Goal: Information Seeking & Learning: Learn about a topic

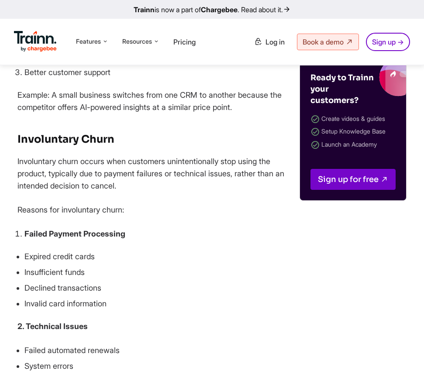
scroll to position [2423, 0]
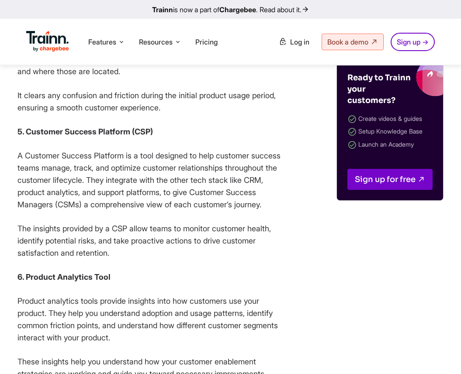
scroll to position [1739, 0]
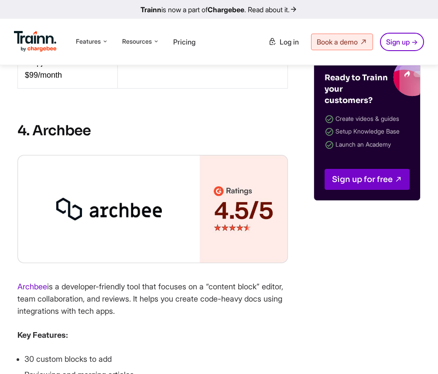
scroll to position [2660, 0]
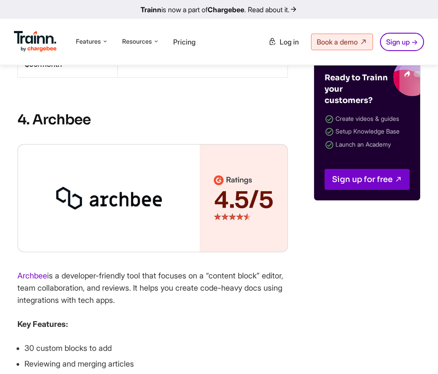
click at [96, 245] on img at bounding box center [152, 198] width 271 height 108
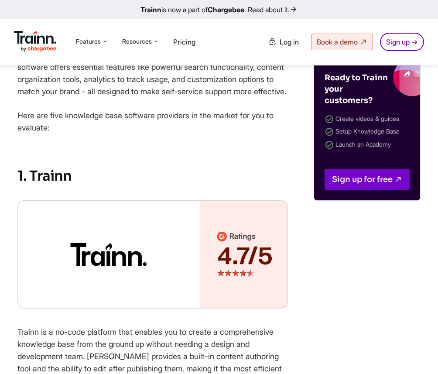
scroll to position [673, 0]
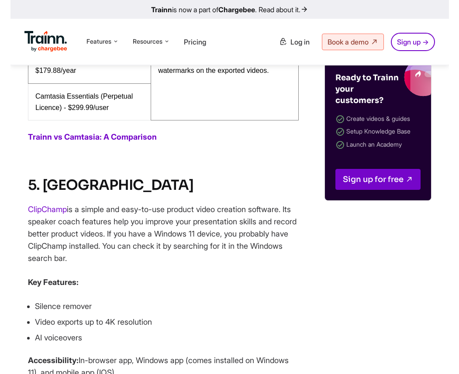
scroll to position [3146, 0]
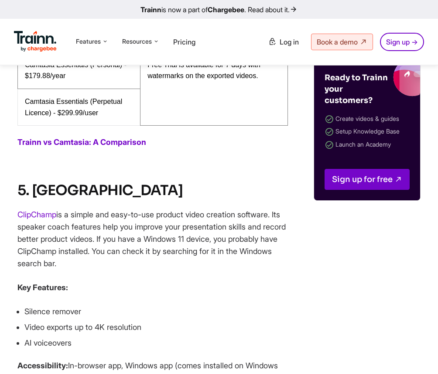
click at [129, 231] on div "Videos are engaging. Everyone knows that. In SaaS, product training videos beco…" at bounding box center [152, 370] width 271 height 6103
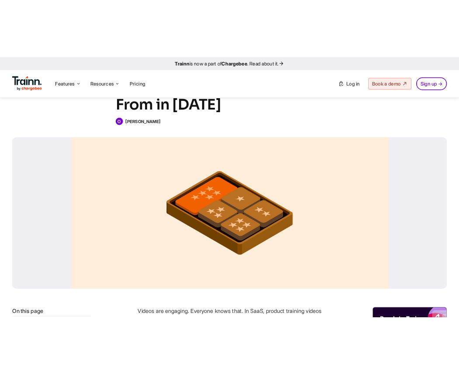
scroll to position [105, 0]
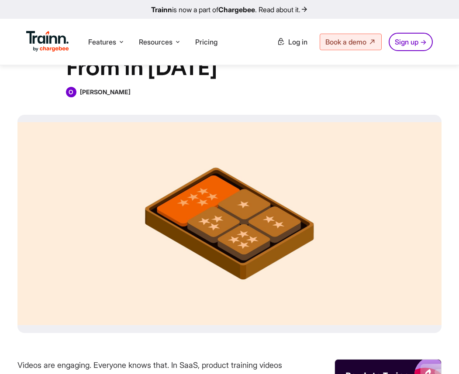
click at [348, 187] on div at bounding box center [229, 224] width 424 height 218
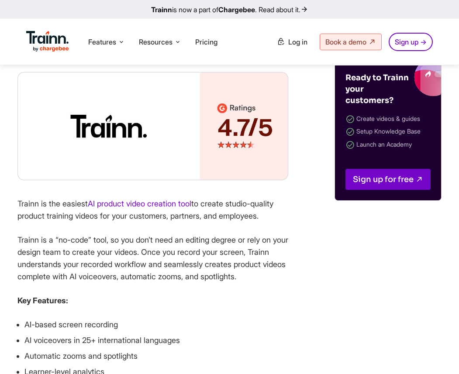
scroll to position [0, 0]
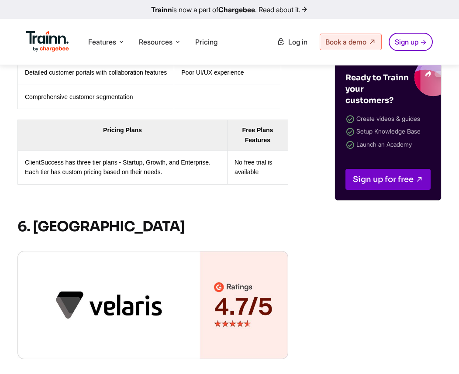
scroll to position [3943, 0]
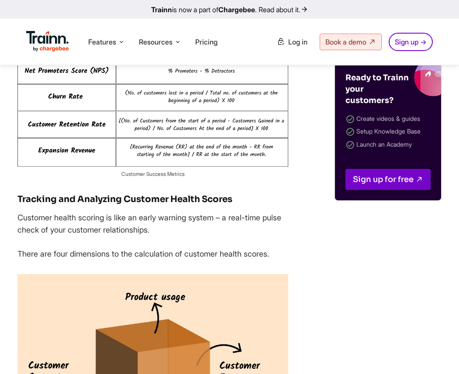
scroll to position [7012, 0]
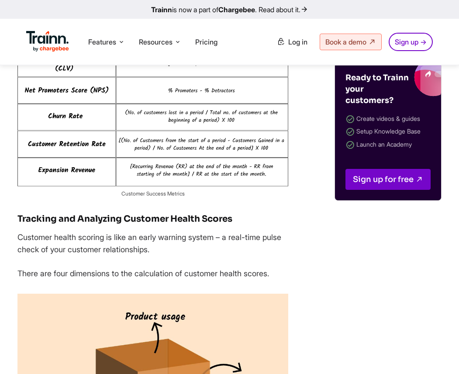
scroll to position [6986, 0]
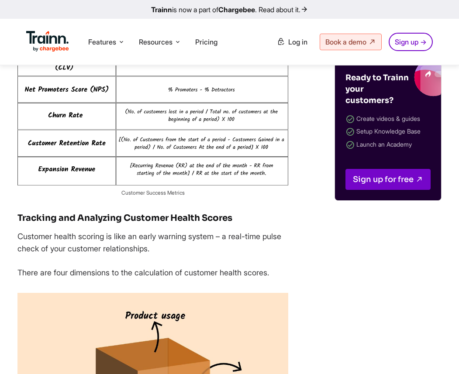
click at [240, 159] on img at bounding box center [152, 90] width 271 height 190
click at [241, 185] on img at bounding box center [152, 90] width 271 height 190
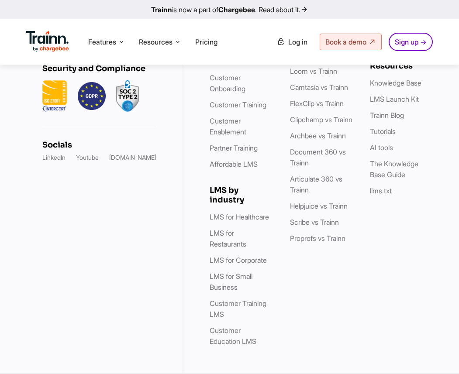
scroll to position [9137, 0]
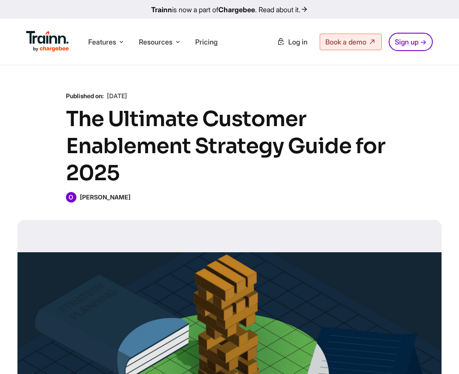
click at [208, 234] on div at bounding box center [229, 329] width 424 height 218
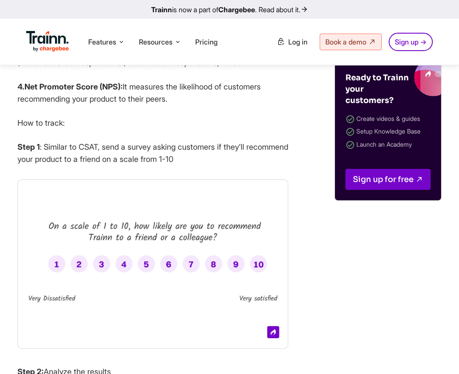
scroll to position [10542, 0]
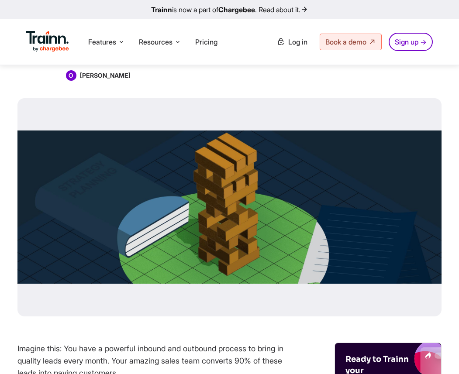
scroll to position [0, 0]
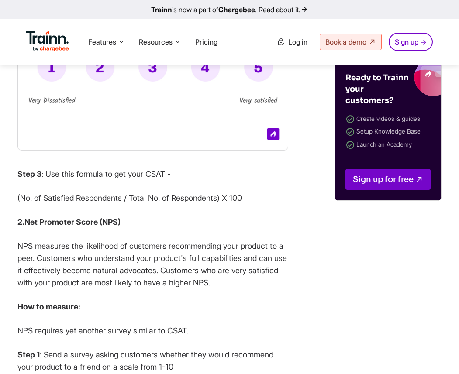
scroll to position [3392, 0]
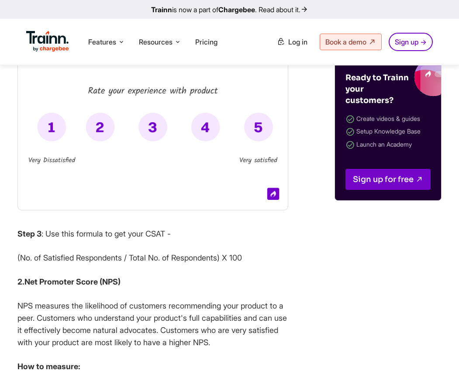
click at [201, 211] on img at bounding box center [152, 125] width 271 height 169
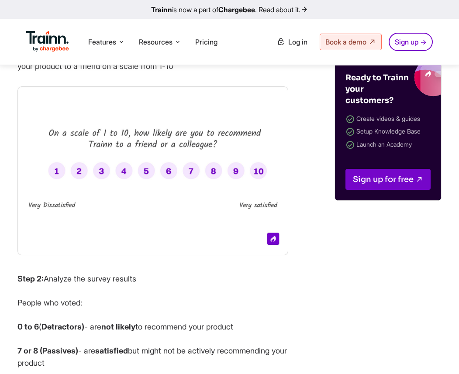
scroll to position [3754, 0]
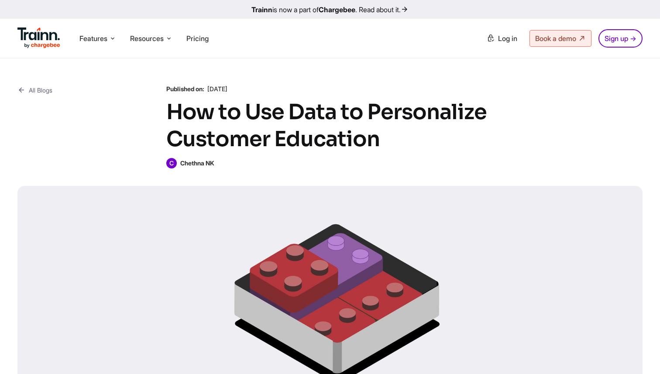
click at [379, 197] on div at bounding box center [329, 295] width 625 height 218
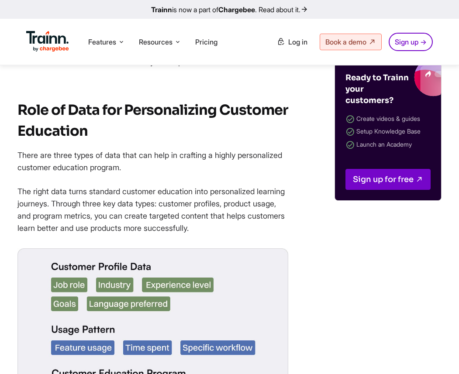
scroll to position [1457, 0]
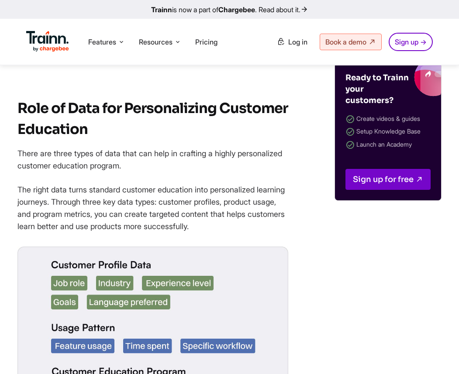
click at [123, 132] on strong "Role of Data for Personalizing Customer Education" at bounding box center [152, 119] width 270 height 38
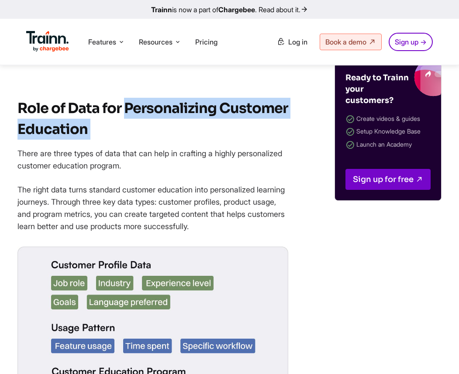
drag, startPoint x: 123, startPoint y: 132, endPoint x: 140, endPoint y: 152, distance: 26.0
click at [141, 140] on h2 "Role of Data for Personalizing Customer Education" at bounding box center [152, 119] width 271 height 42
copy strong "Personalizing Customer Education"
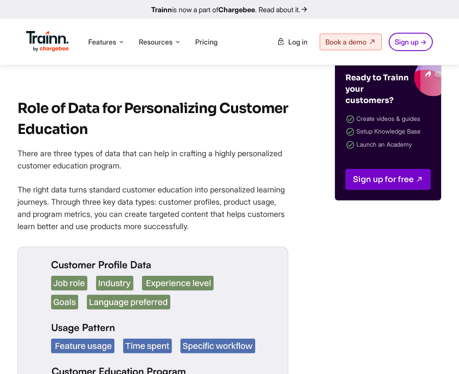
scroll to position [1733, 0]
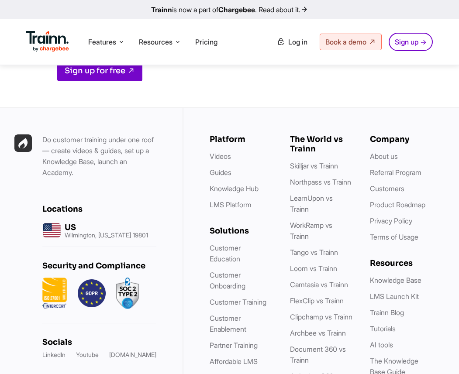
scroll to position [10531, 0]
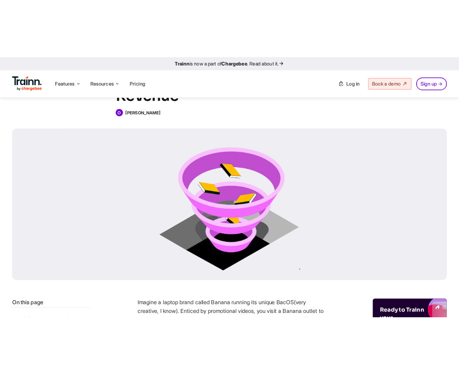
scroll to position [145, 0]
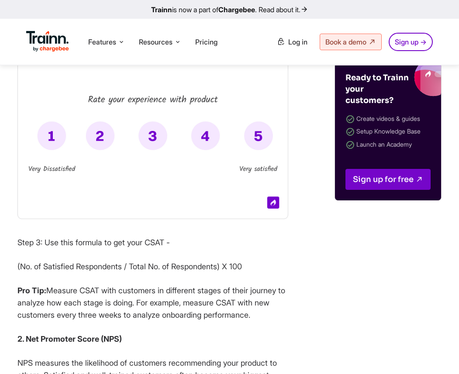
scroll to position [3703, 0]
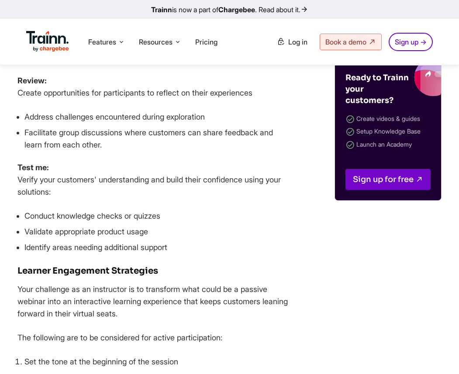
scroll to position [4814, 0]
